Goal: Transaction & Acquisition: Purchase product/service

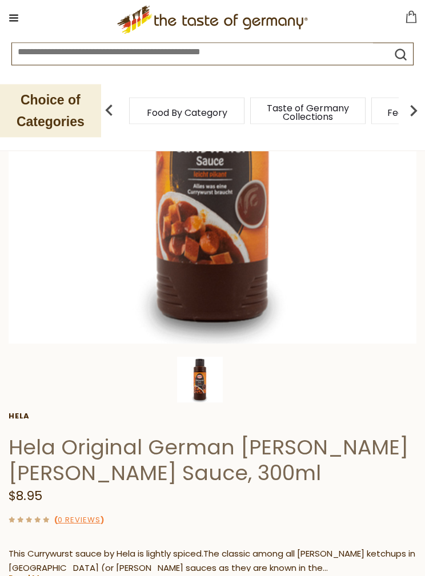
scroll to position [204, 0]
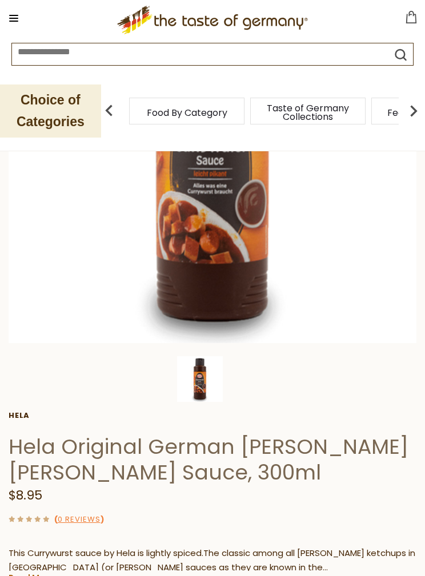
click at [50, 576] on link "Read More" at bounding box center [31, 577] width 45 height 11
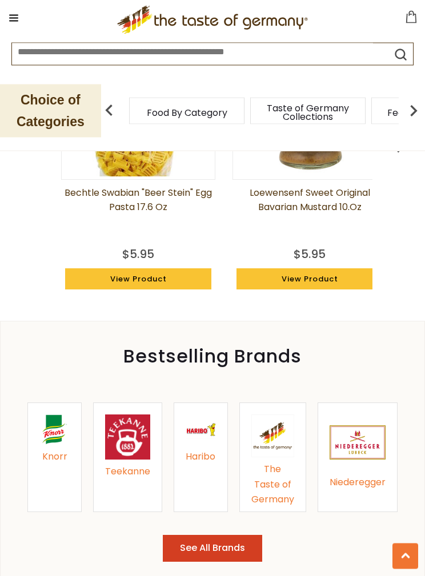
scroll to position [1348, 0]
click at [214, 535] on button "See All Brands" at bounding box center [212, 548] width 99 height 27
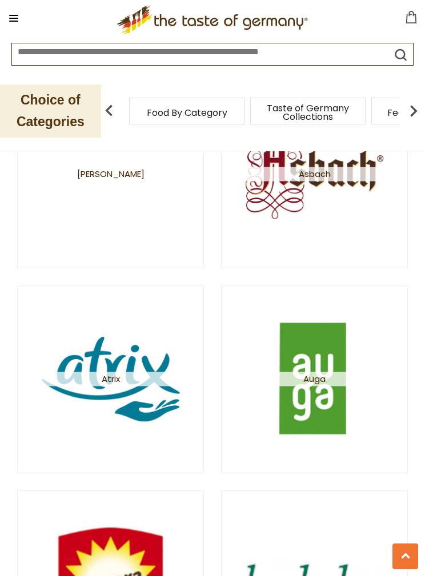
scroll to position [1130, 0]
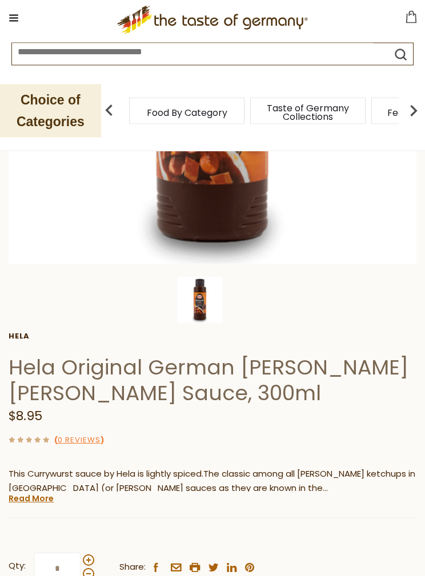
scroll to position [283, 0]
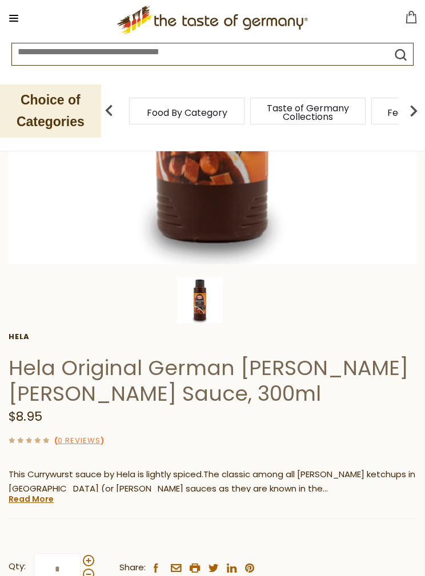
click at [207, 302] on img at bounding box center [200, 301] width 46 height 46
click at [238, 214] on img at bounding box center [213, 61] width 408 height 408
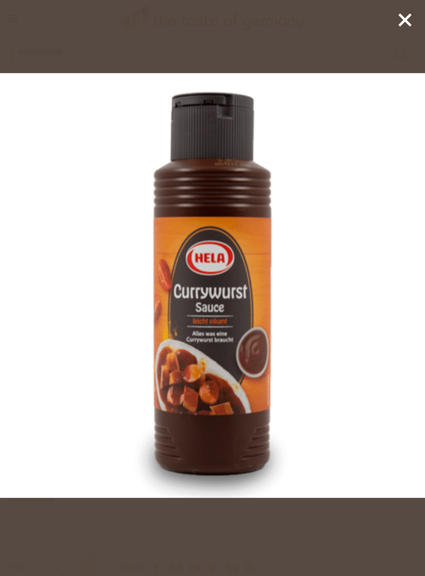
click at [254, 408] on img at bounding box center [212, 285] width 425 height 425
click at [402, 15] on icon at bounding box center [404, 19] width 17 height 17
